Goal: Task Accomplishment & Management: Use online tool/utility

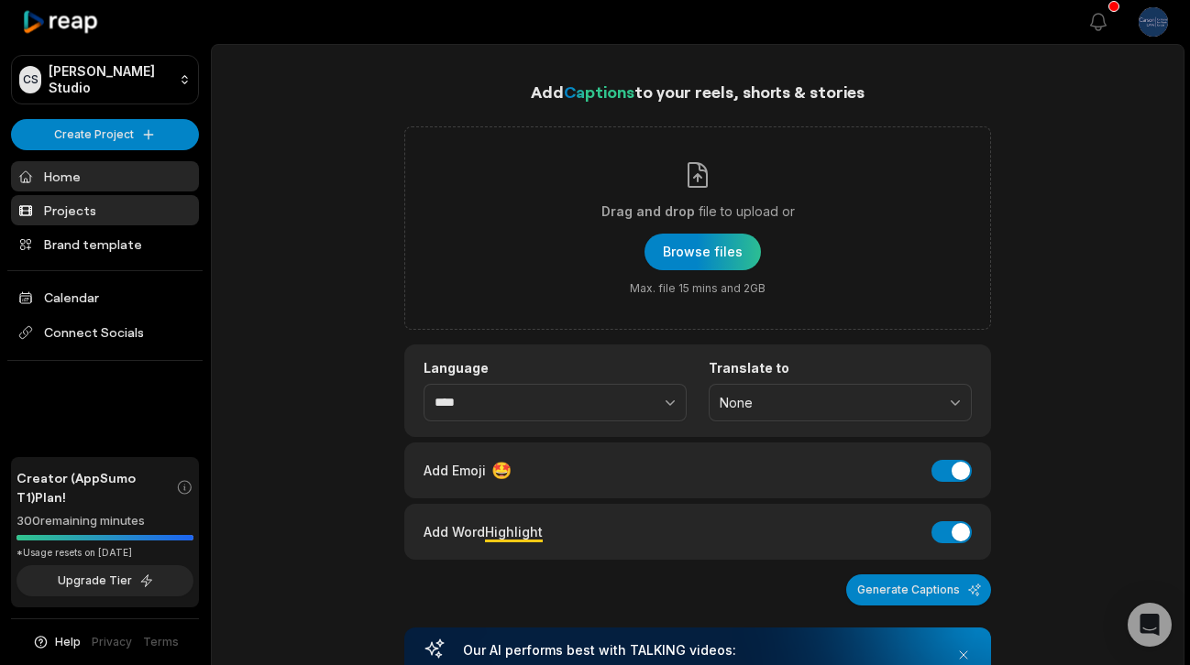
click at [99, 197] on link "Projects" at bounding box center [105, 210] width 188 height 30
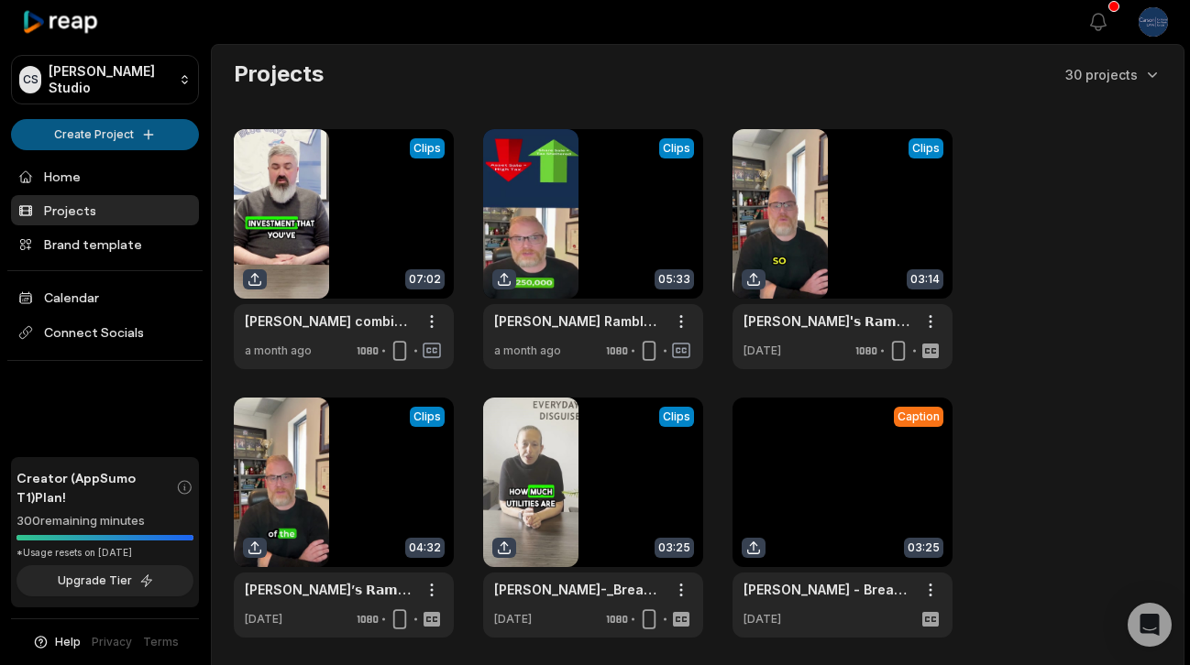
click at [108, 133] on html "CS Carson's Studio Create Project Home Projects Brand template Calendar Connect…" at bounding box center [595, 332] width 1190 height 665
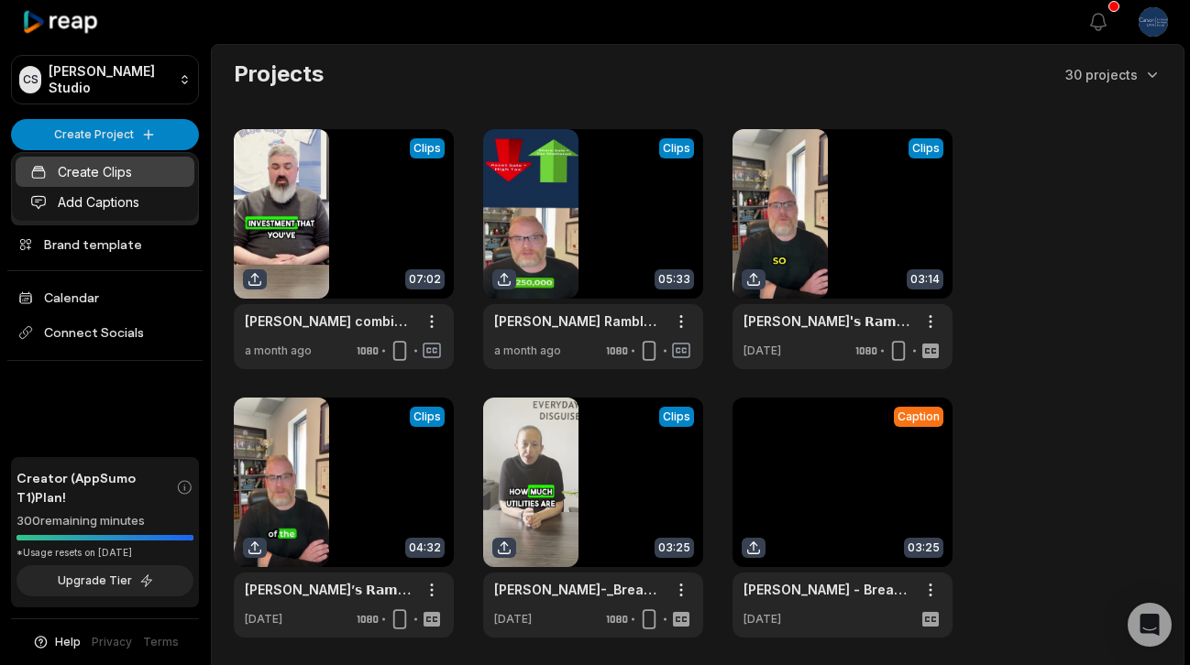
click at [96, 169] on link "Create Clips" at bounding box center [105, 172] width 179 height 30
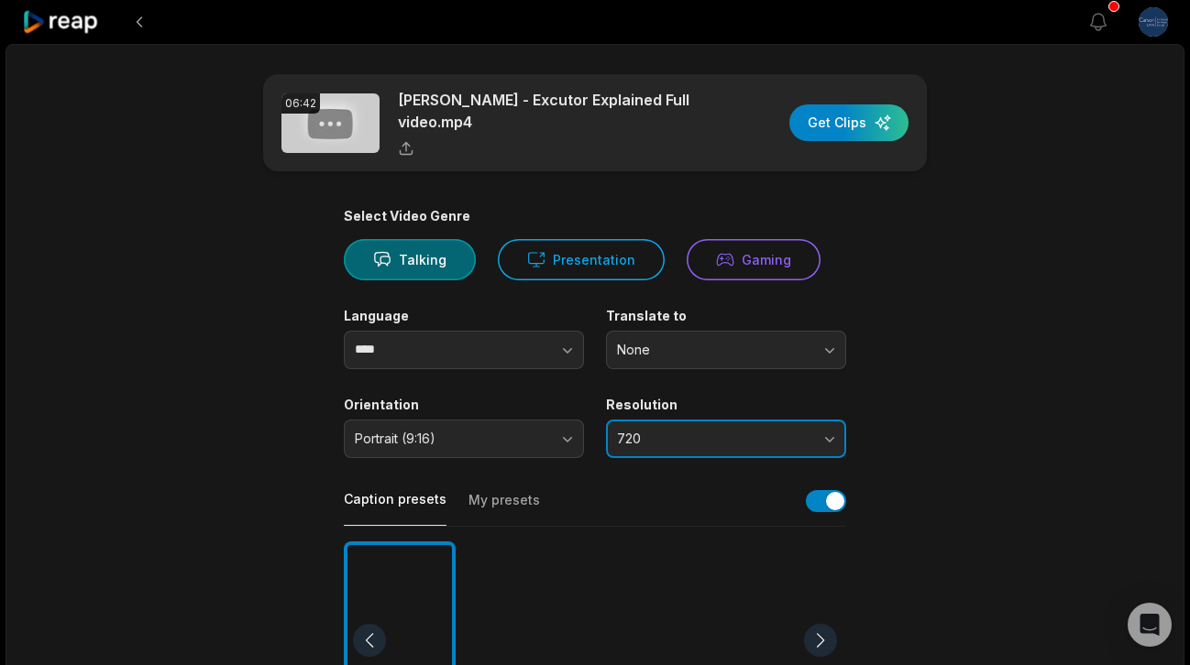
click at [685, 427] on button "720" at bounding box center [726, 439] width 240 height 38
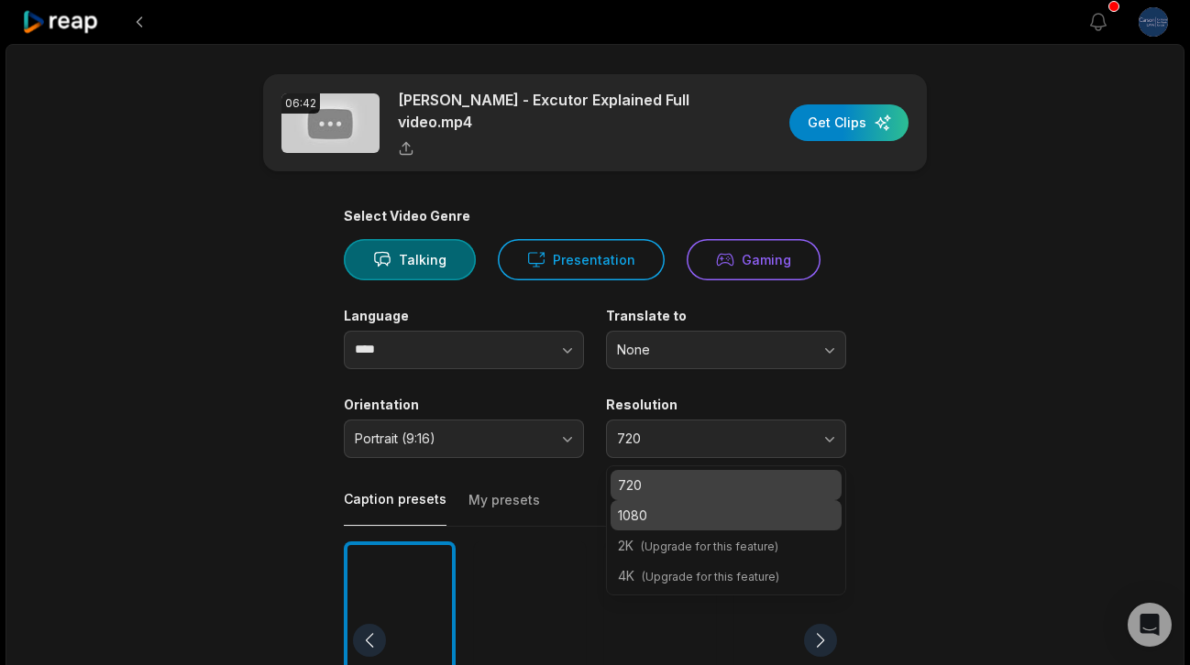
click at [681, 521] on p "1080" at bounding box center [726, 515] width 216 height 19
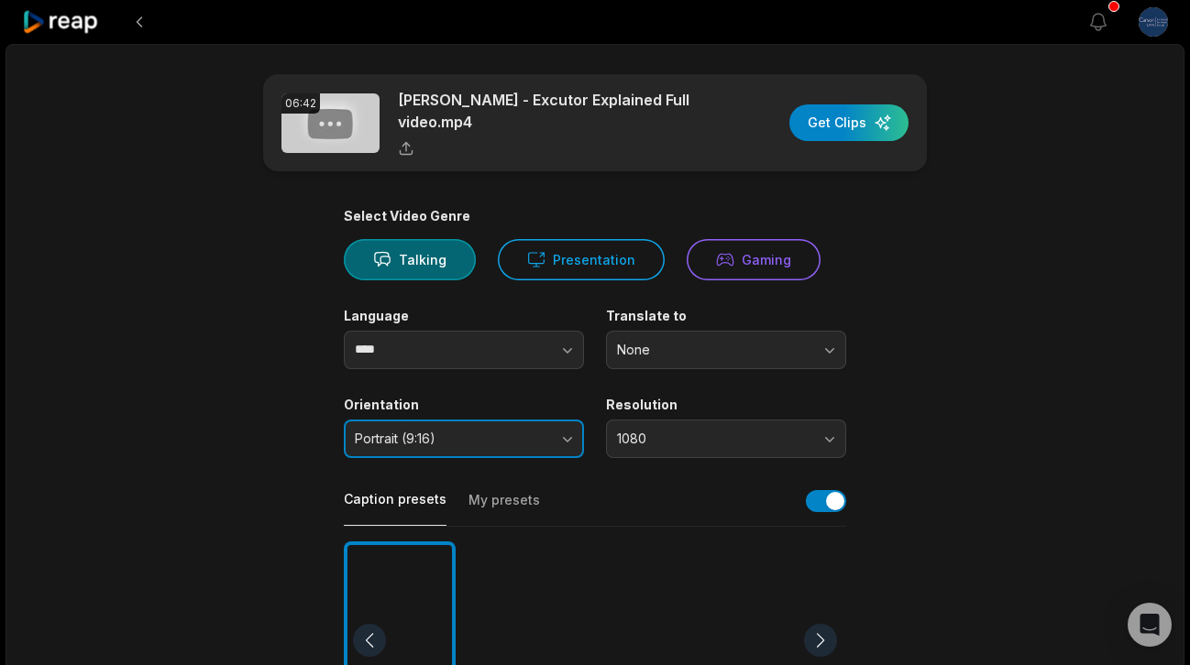
click at [520, 423] on button "Portrait (9:16)" at bounding box center [464, 439] width 240 height 38
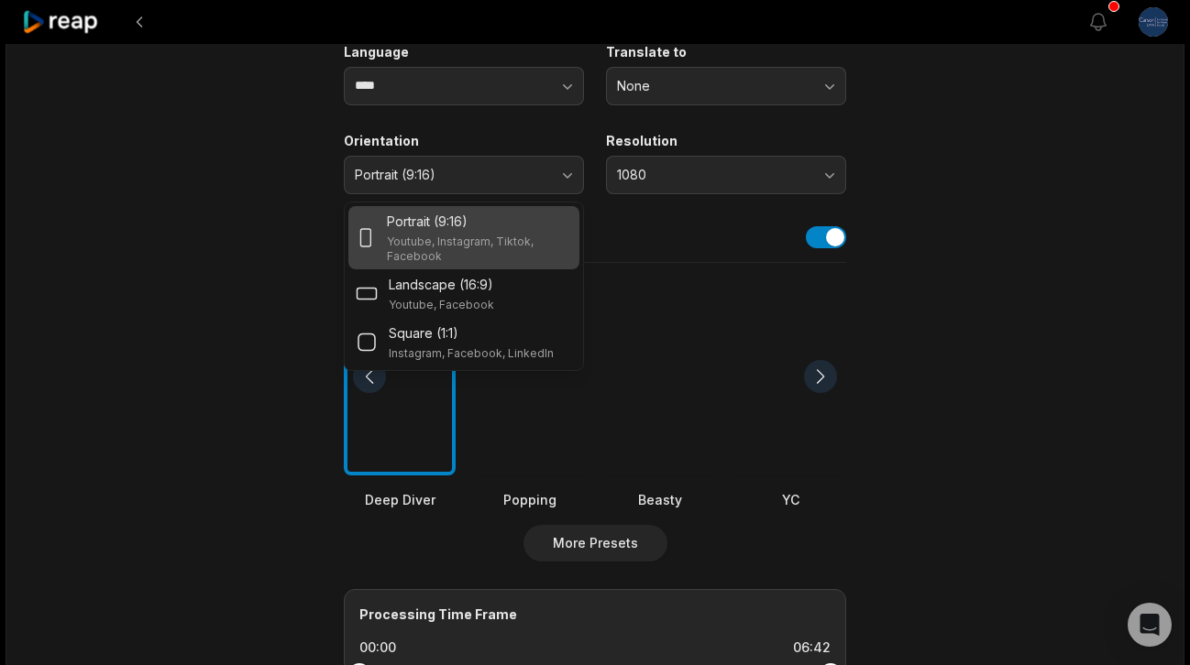
scroll to position [373, 0]
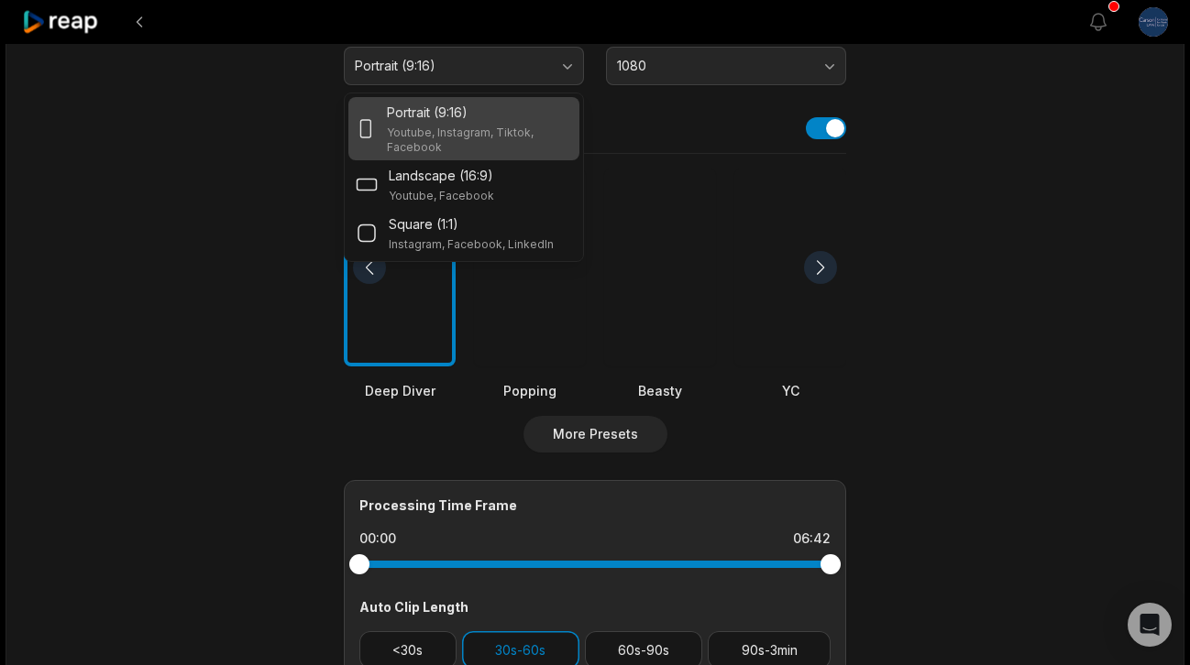
click at [930, 408] on main "06:42 [PERSON_NAME] - Excutor Explained Full video.mp4 Get Clips Select Video G…" at bounding box center [594, 262] width 887 height 1123
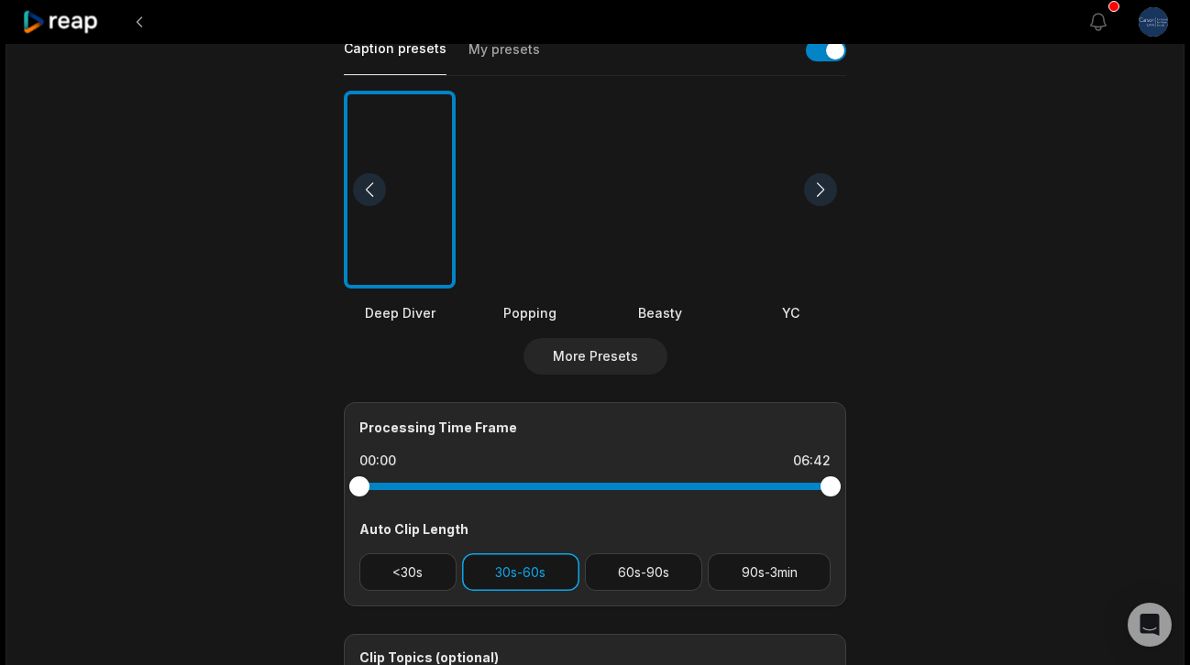
scroll to position [503, 0]
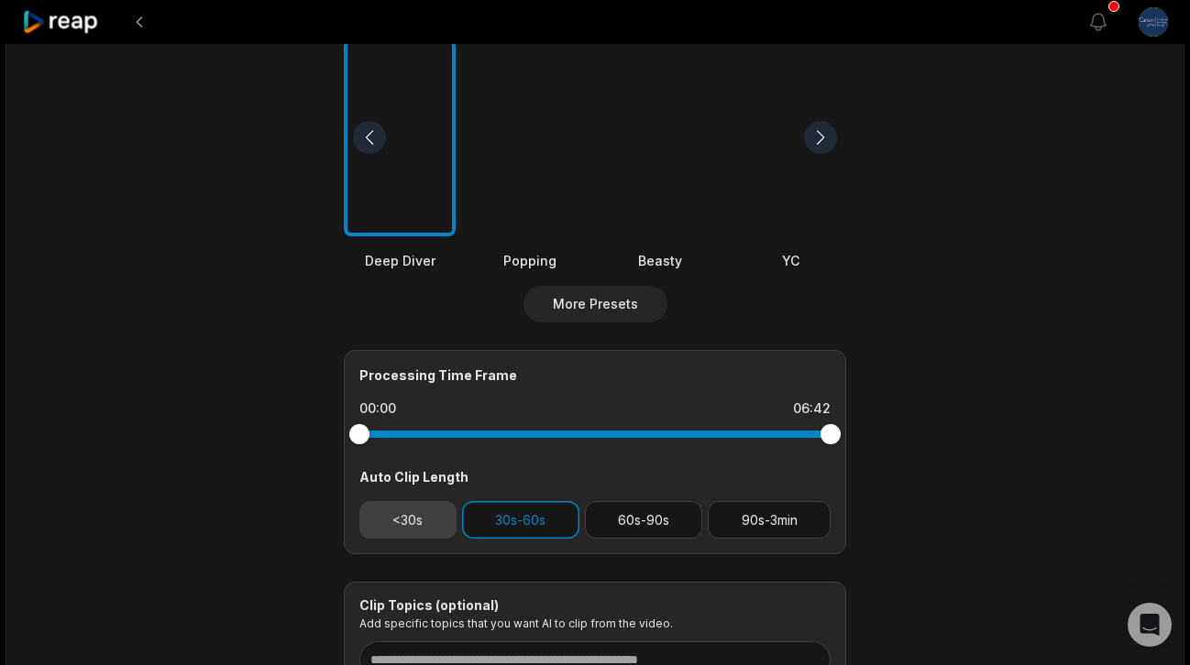
click at [398, 521] on button "<30s" at bounding box center [407, 520] width 97 height 38
click at [632, 516] on button "60s-90s" at bounding box center [644, 520] width 118 height 38
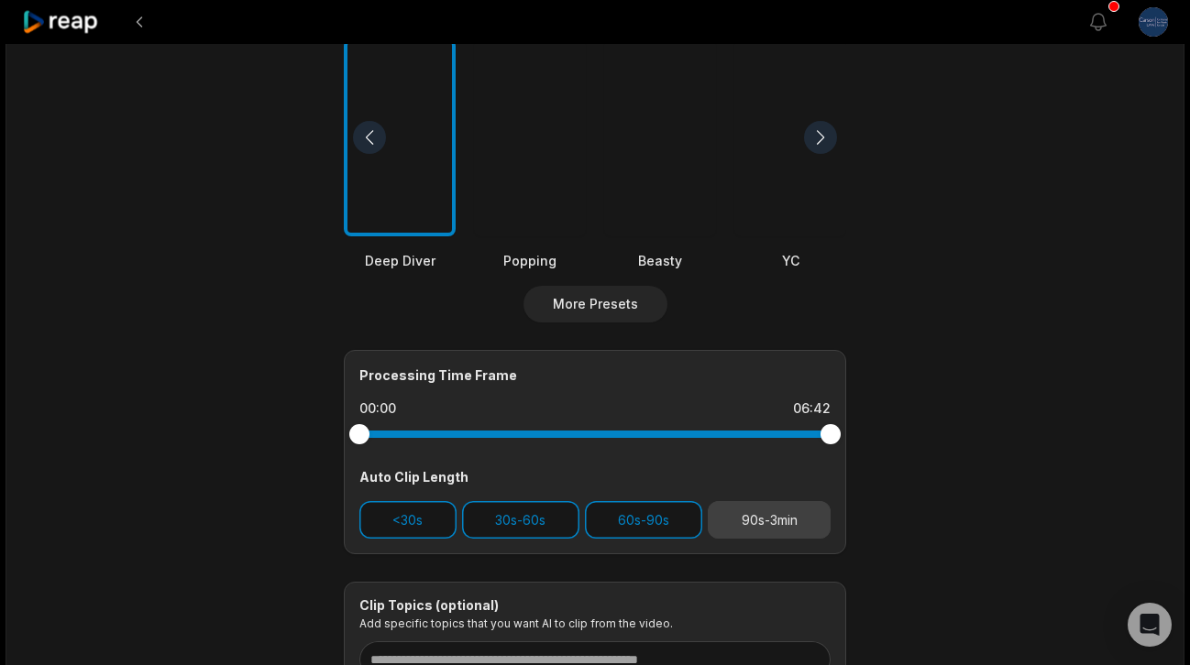
click at [785, 511] on button "90s-3min" at bounding box center [769, 520] width 123 height 38
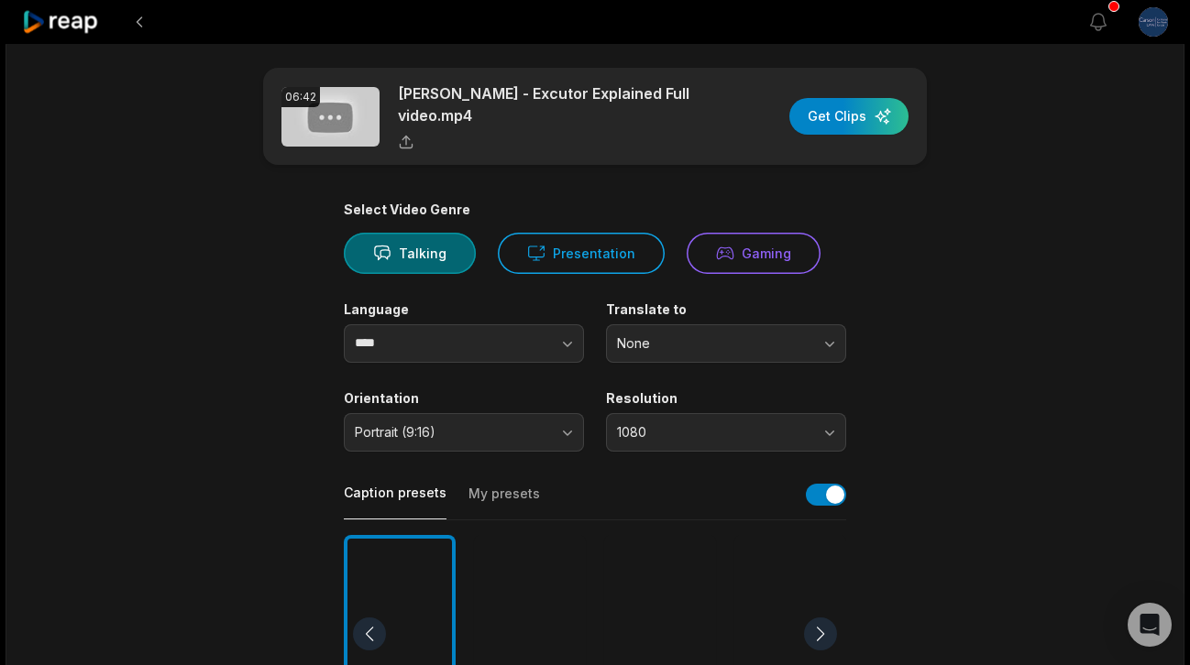
scroll to position [191, 0]
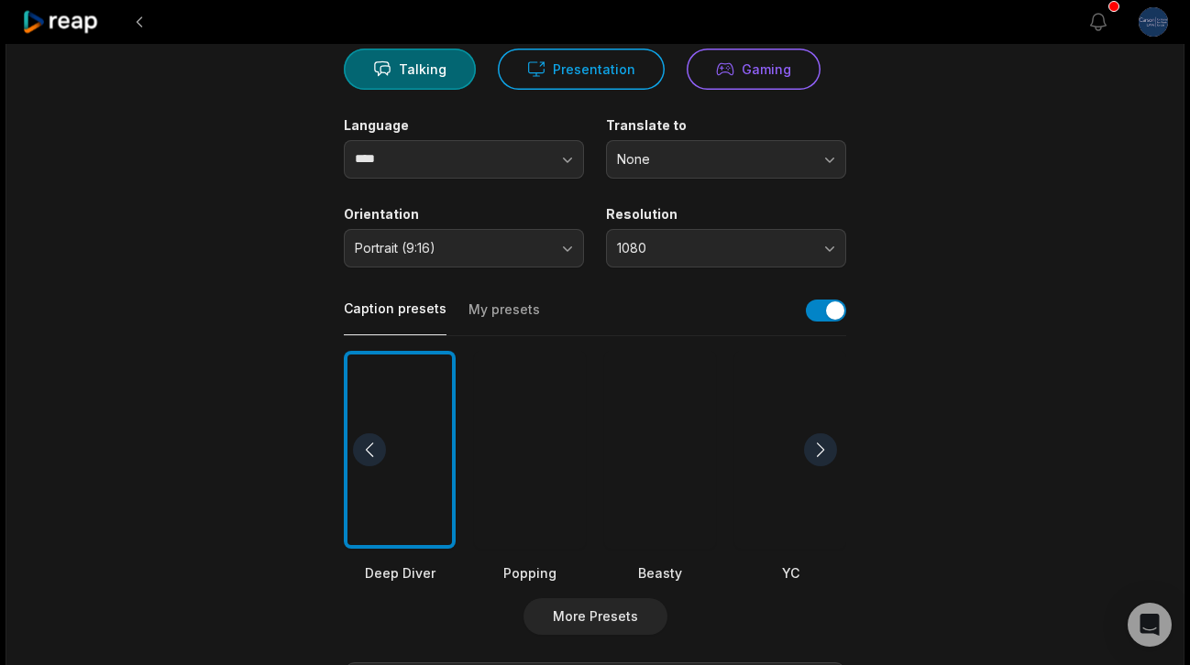
click at [501, 311] on button "My presets" at bounding box center [503, 318] width 71 height 35
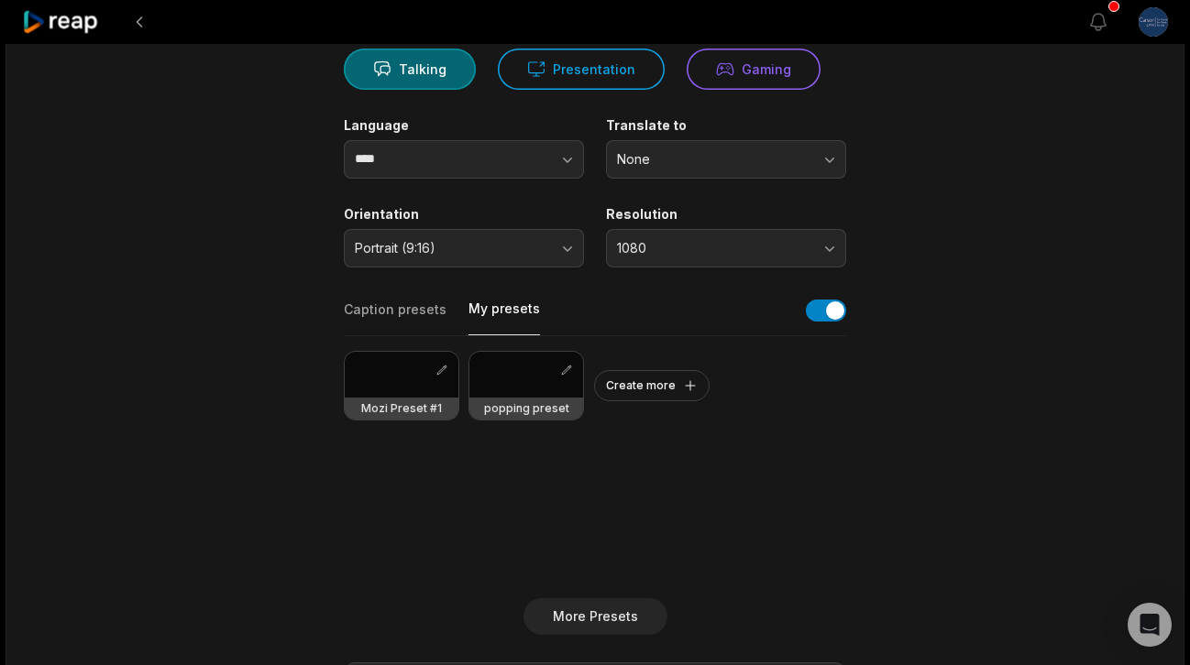
click at [417, 390] on div at bounding box center [402, 375] width 114 height 46
click at [537, 399] on div "popping preset" at bounding box center [526, 409] width 114 height 22
click at [425, 381] on div at bounding box center [402, 375] width 114 height 46
click at [417, 314] on button "Caption presets" at bounding box center [395, 318] width 103 height 35
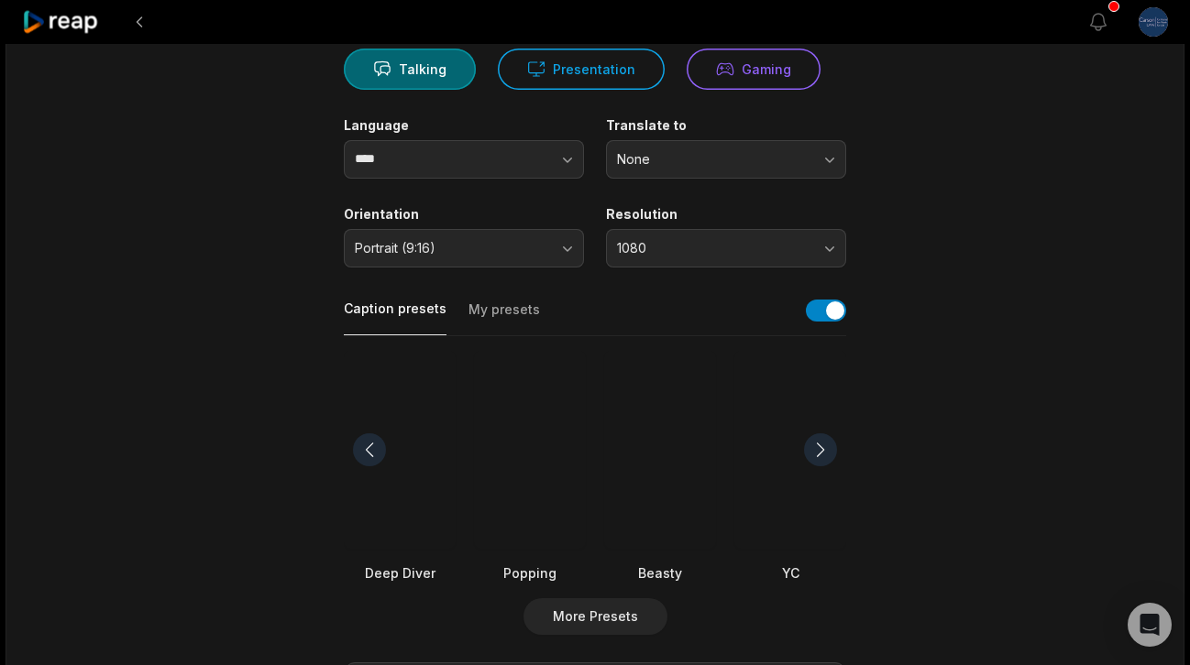
scroll to position [215, 0]
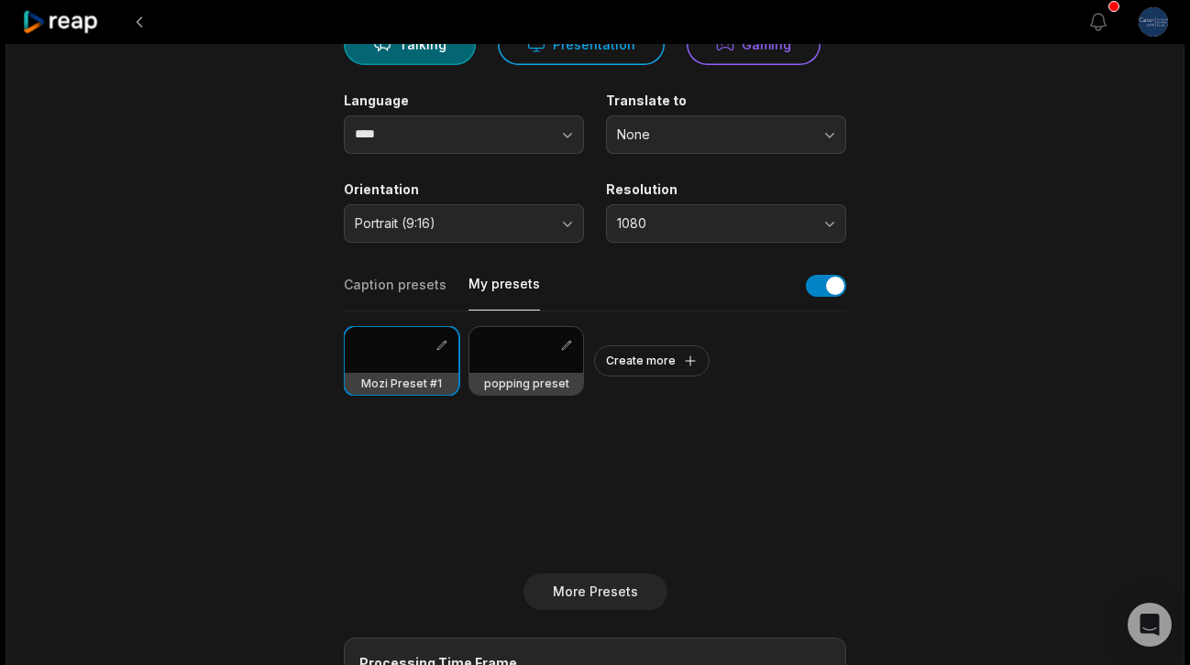
click at [516, 288] on button "My presets" at bounding box center [503, 293] width 71 height 36
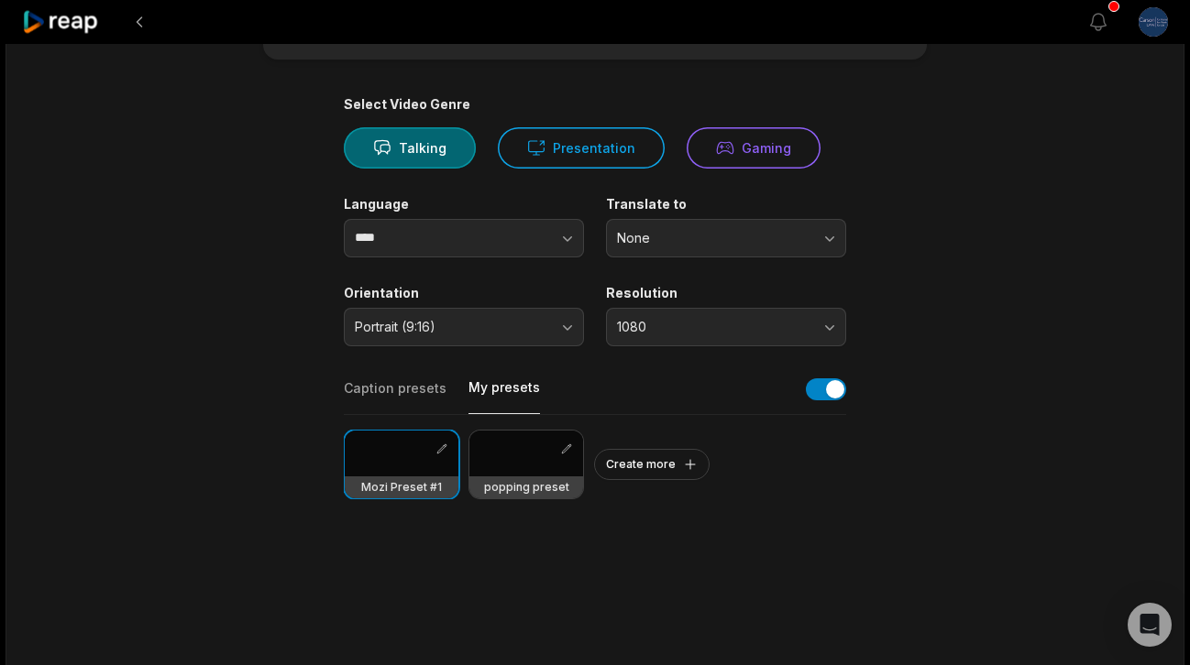
scroll to position [0, 0]
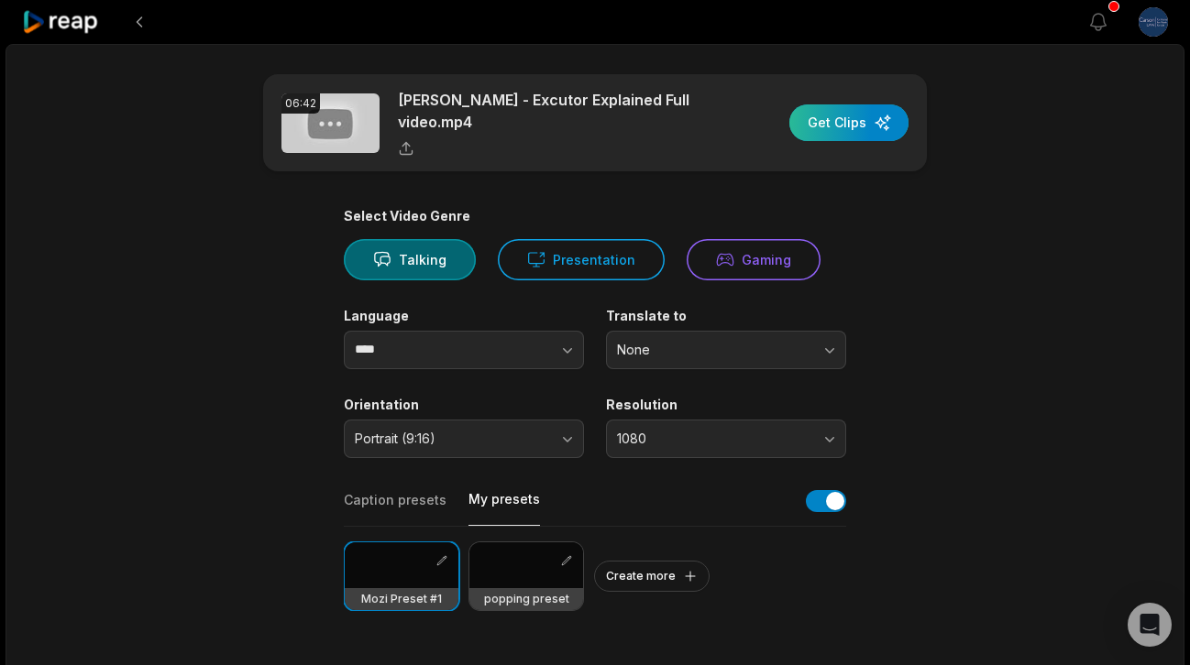
click at [837, 133] on div "button" at bounding box center [848, 122] width 119 height 37
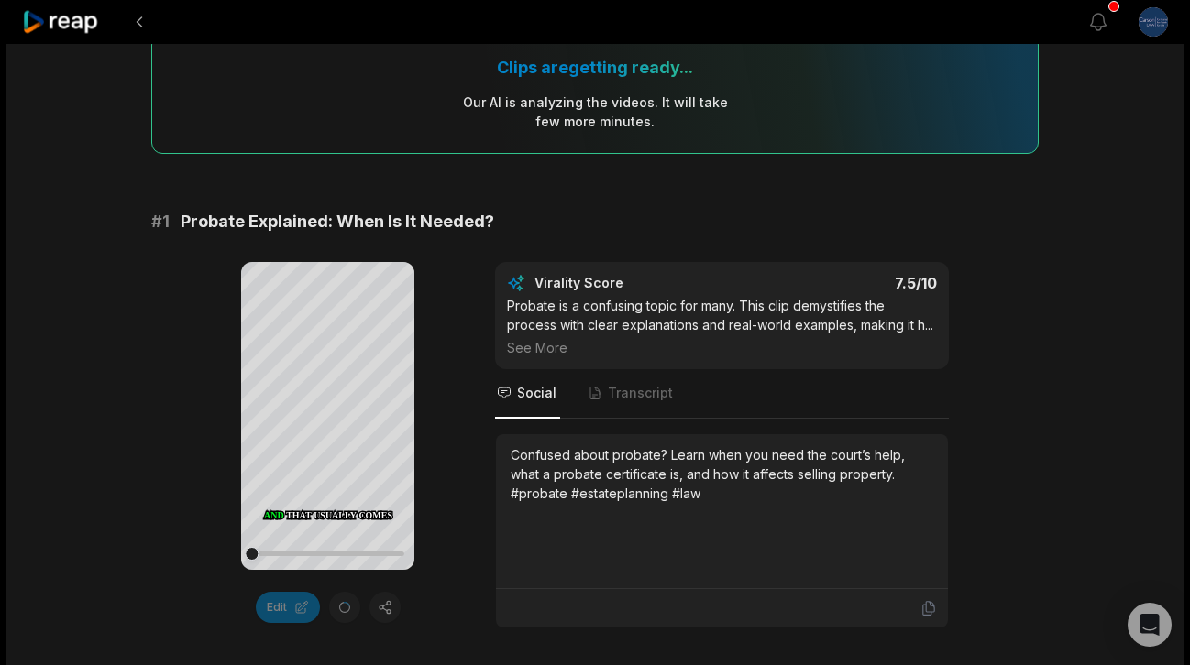
scroll to position [263, 0]
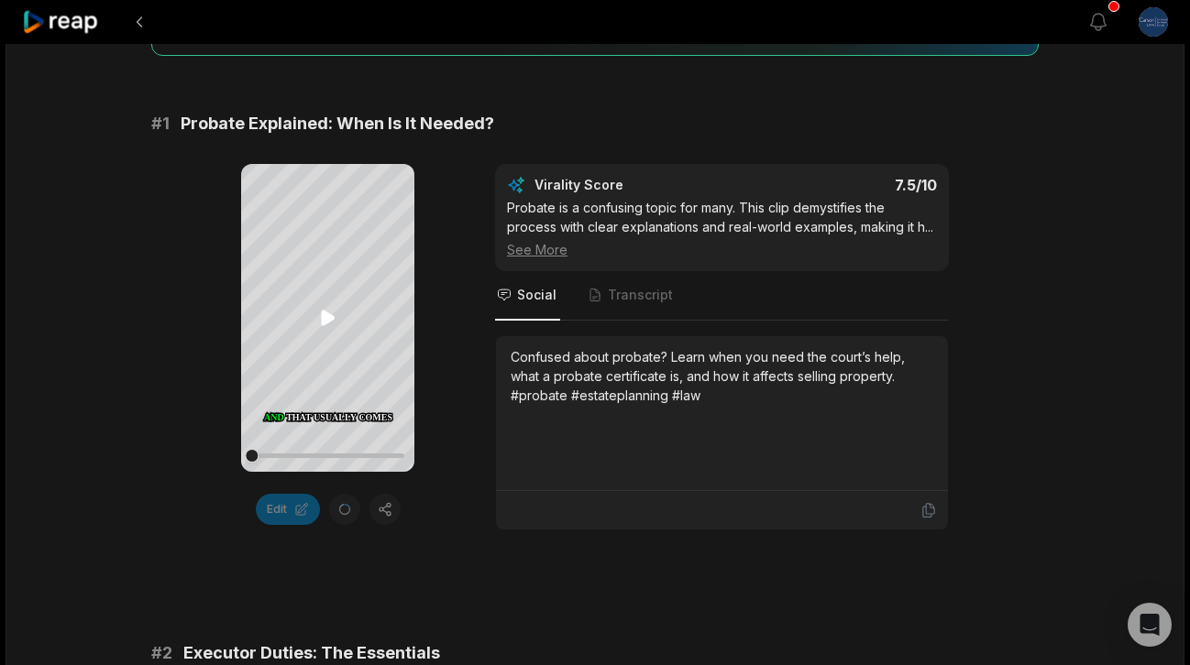
click at [324, 321] on icon at bounding box center [328, 319] width 14 height 16
click at [324, 321] on icon at bounding box center [327, 319] width 7 height 12
